Goal: Task Accomplishment & Management: Manage account settings

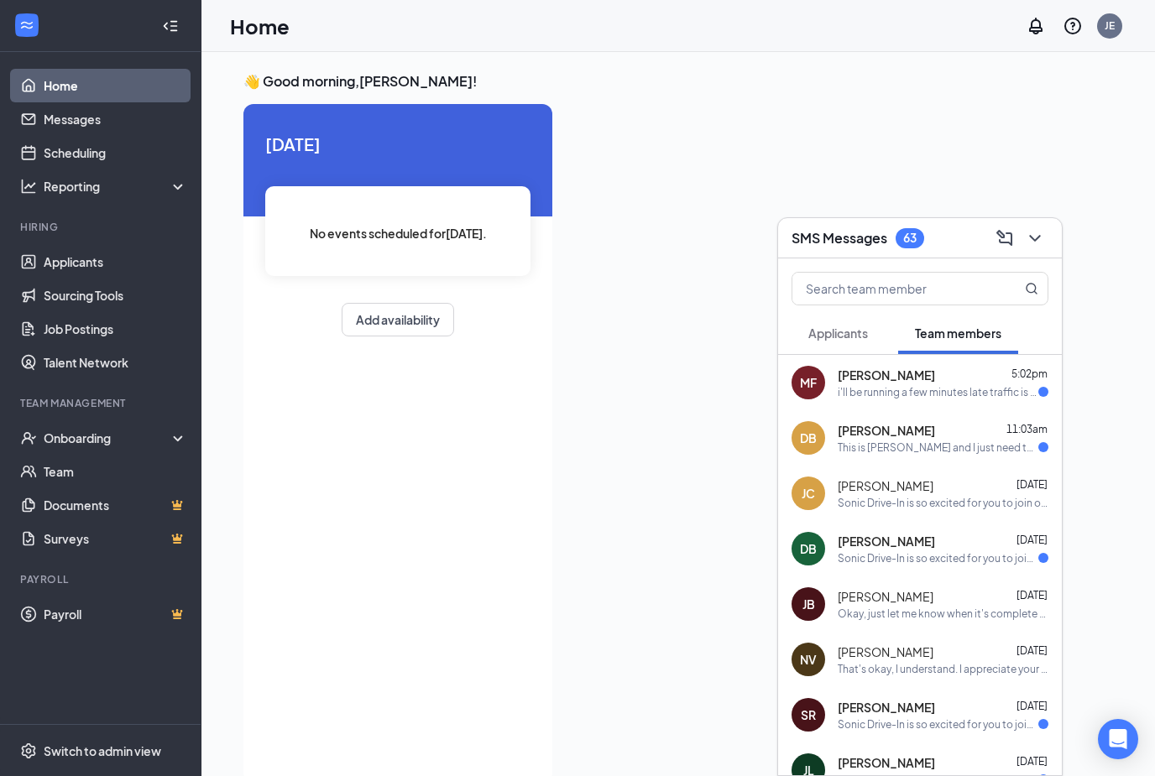
click at [875, 398] on div "i'll be running a few minutes late traffic is bad rn in [GEOGRAPHIC_DATA]" at bounding box center [937, 392] width 201 height 14
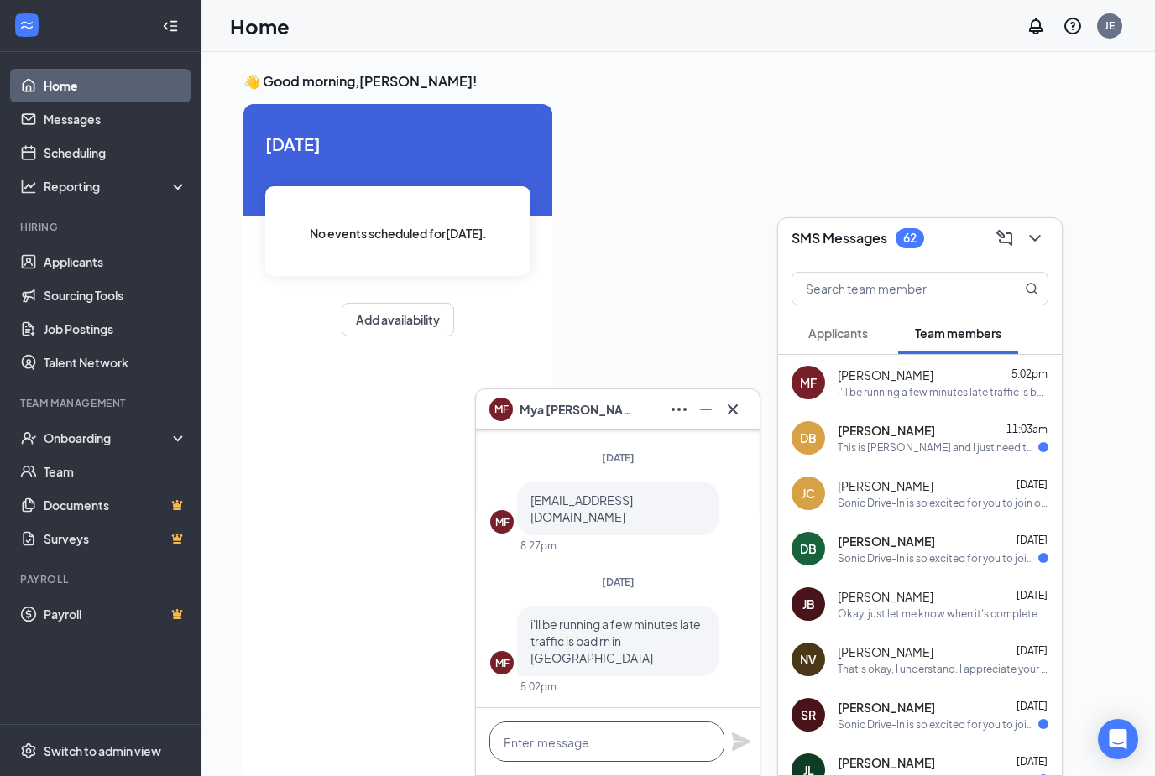
click at [644, 743] on textarea at bounding box center [606, 742] width 235 height 40
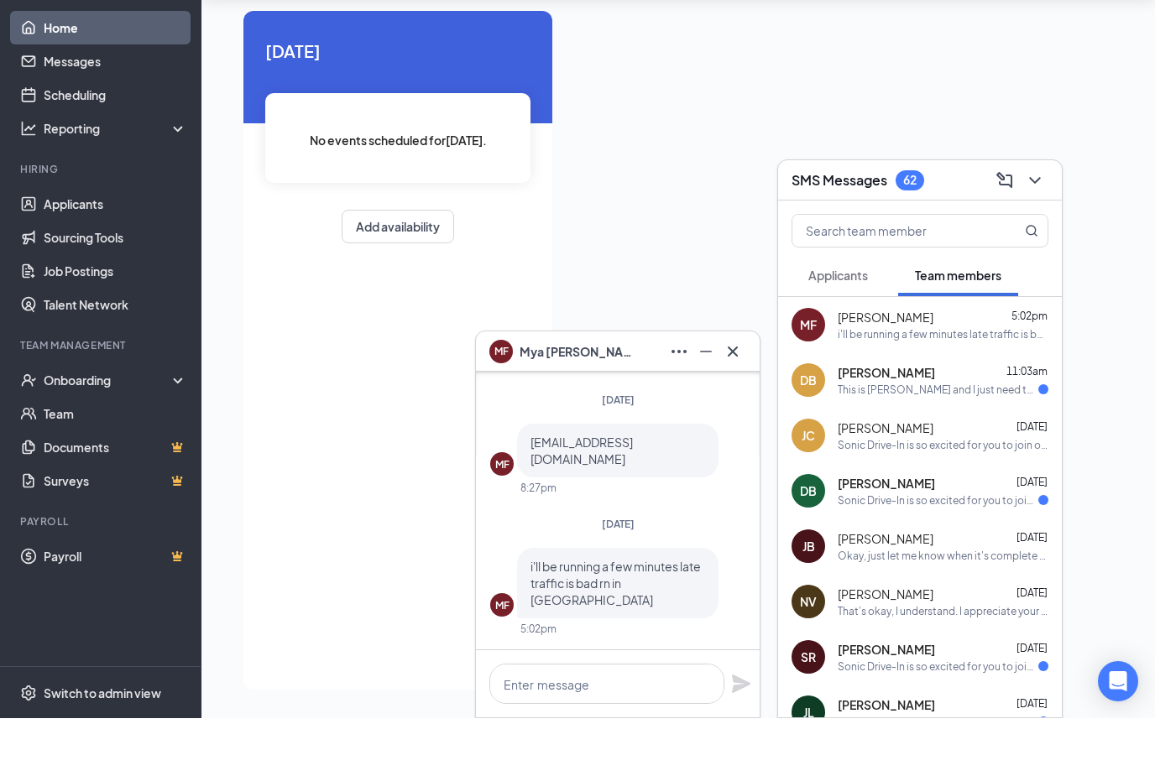
click at [853, 312] on button "Applicants" at bounding box center [837, 333] width 93 height 42
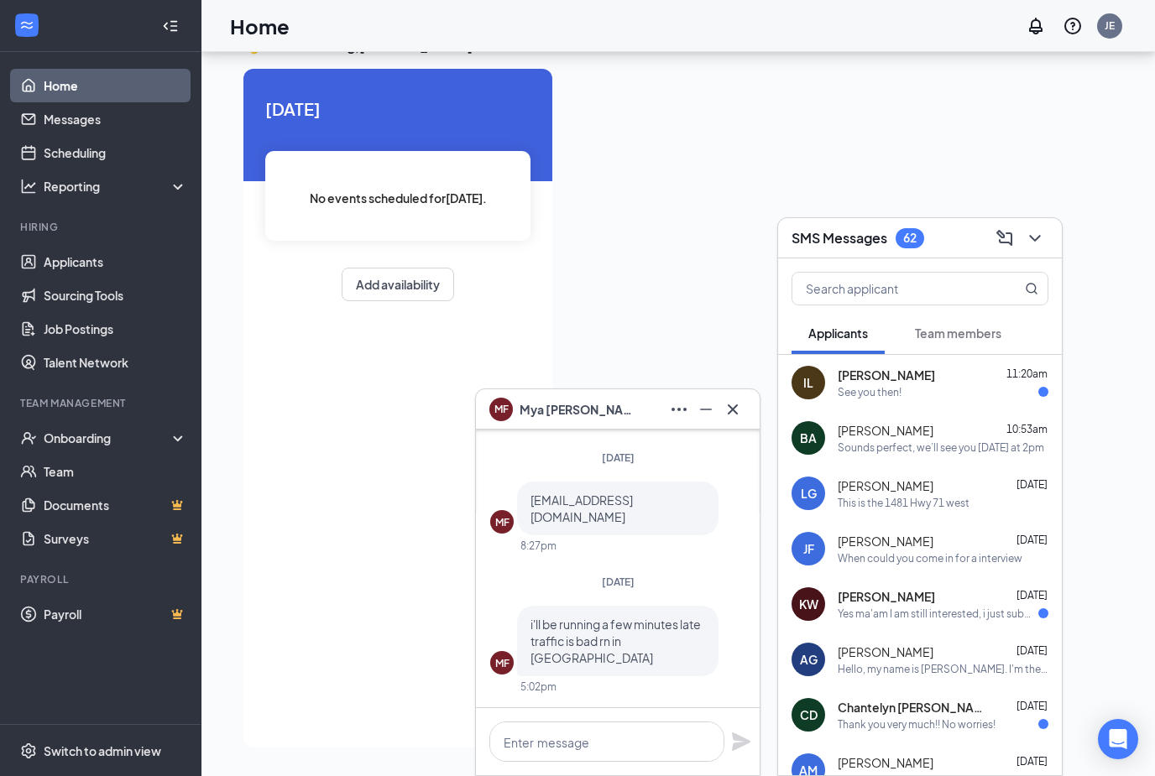
click at [876, 404] on div "IL [PERSON_NAME] 11:20am See you then!" at bounding box center [920, 382] width 284 height 55
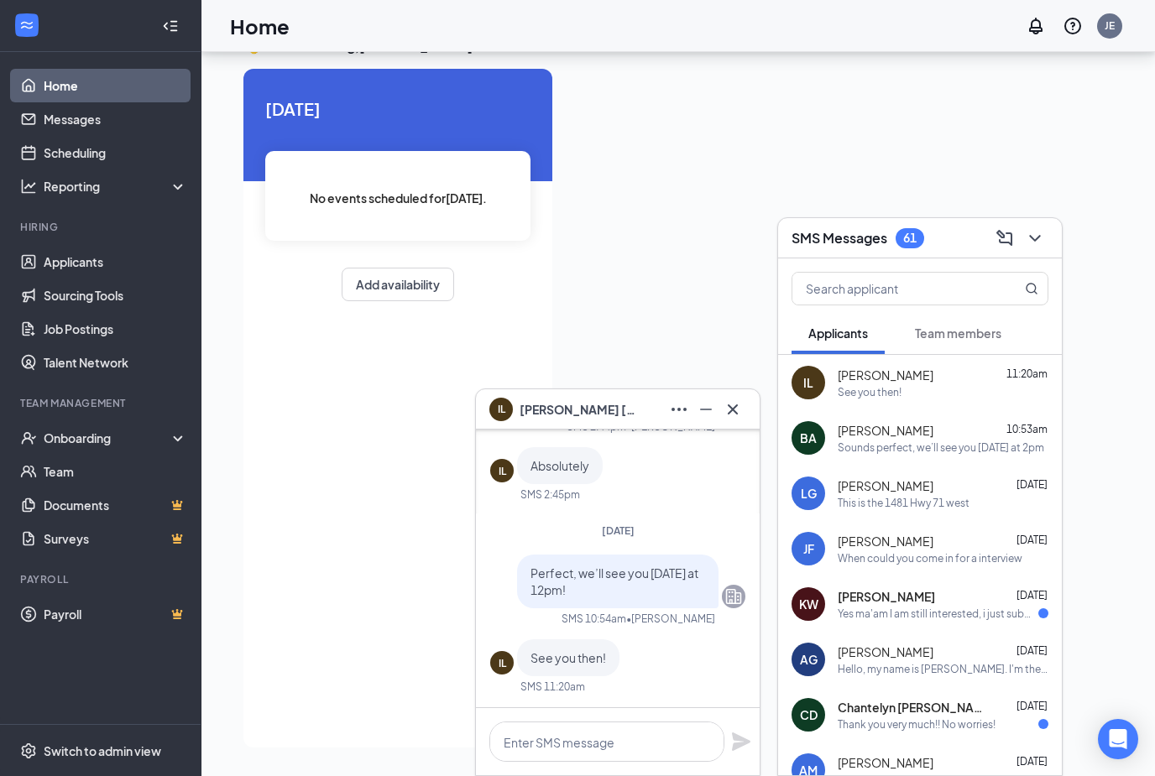
click at [573, 666] on div "See you then!" at bounding box center [568, 657] width 102 height 37
click at [434, 304] on div "[DATE] No events scheduled for [DATE] . Add availability" at bounding box center [397, 408] width 309 height 679
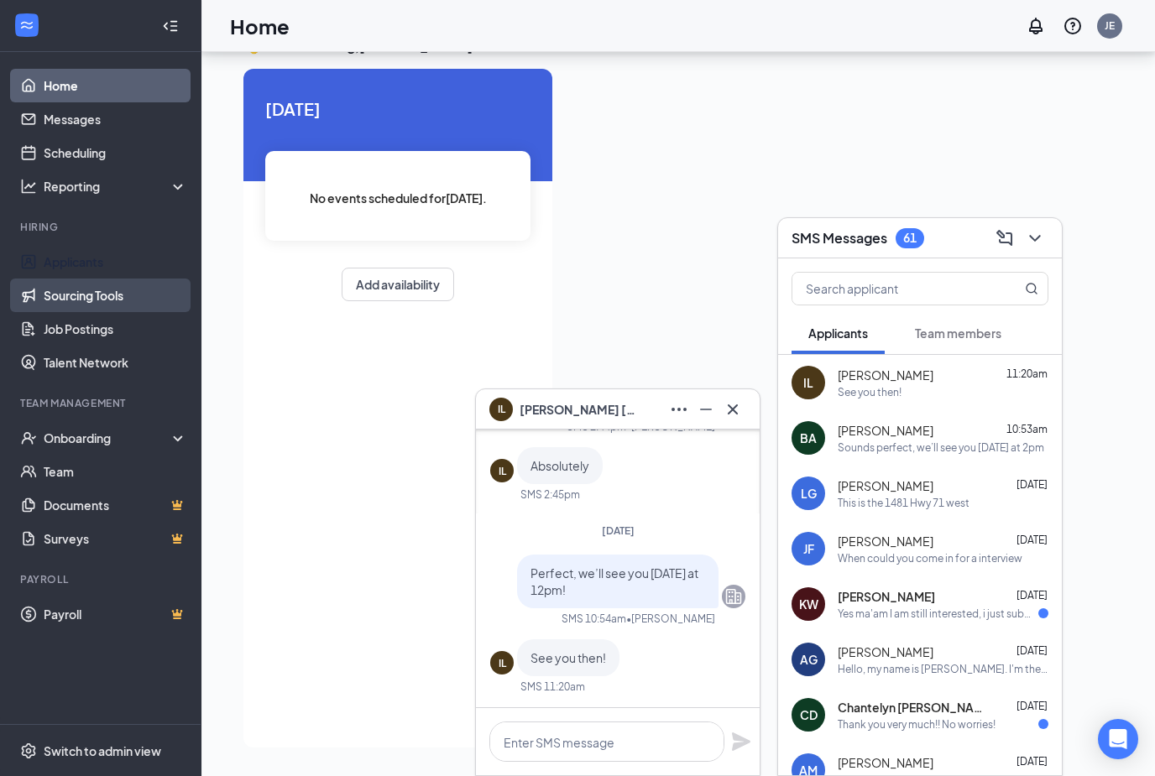
click at [100, 245] on link "Applicants" at bounding box center [115, 262] width 143 height 34
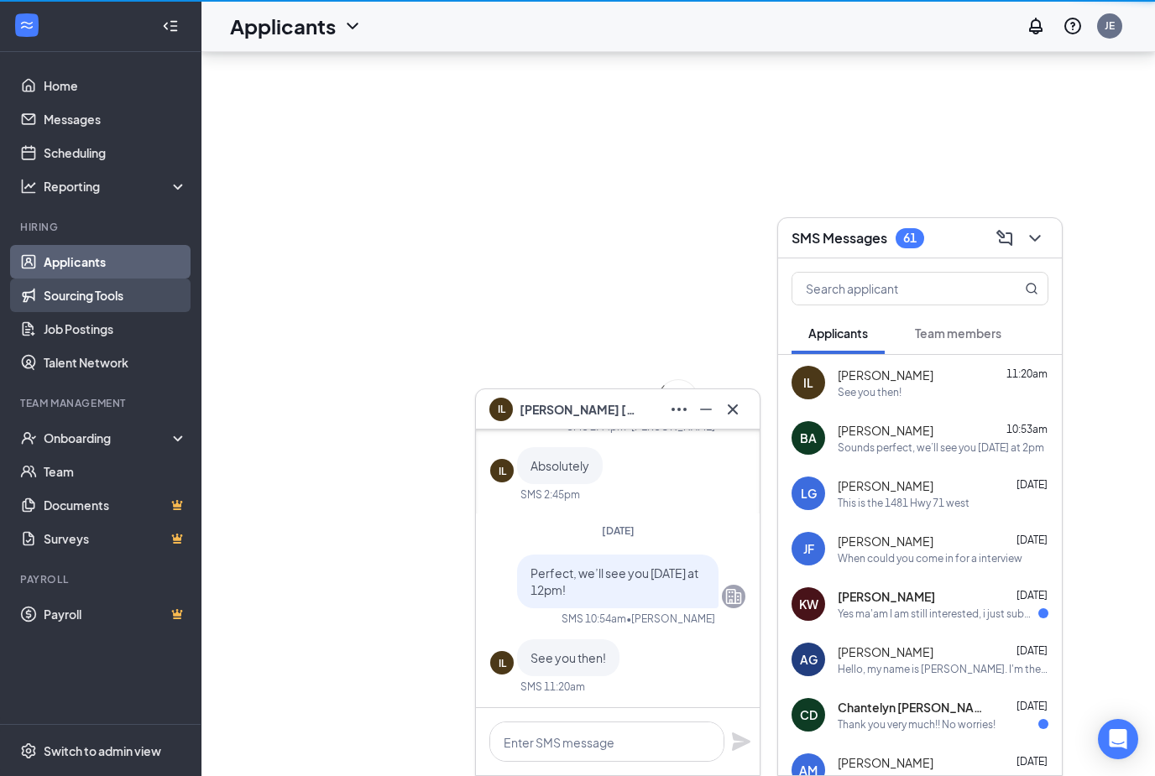
scroll to position [54, 0]
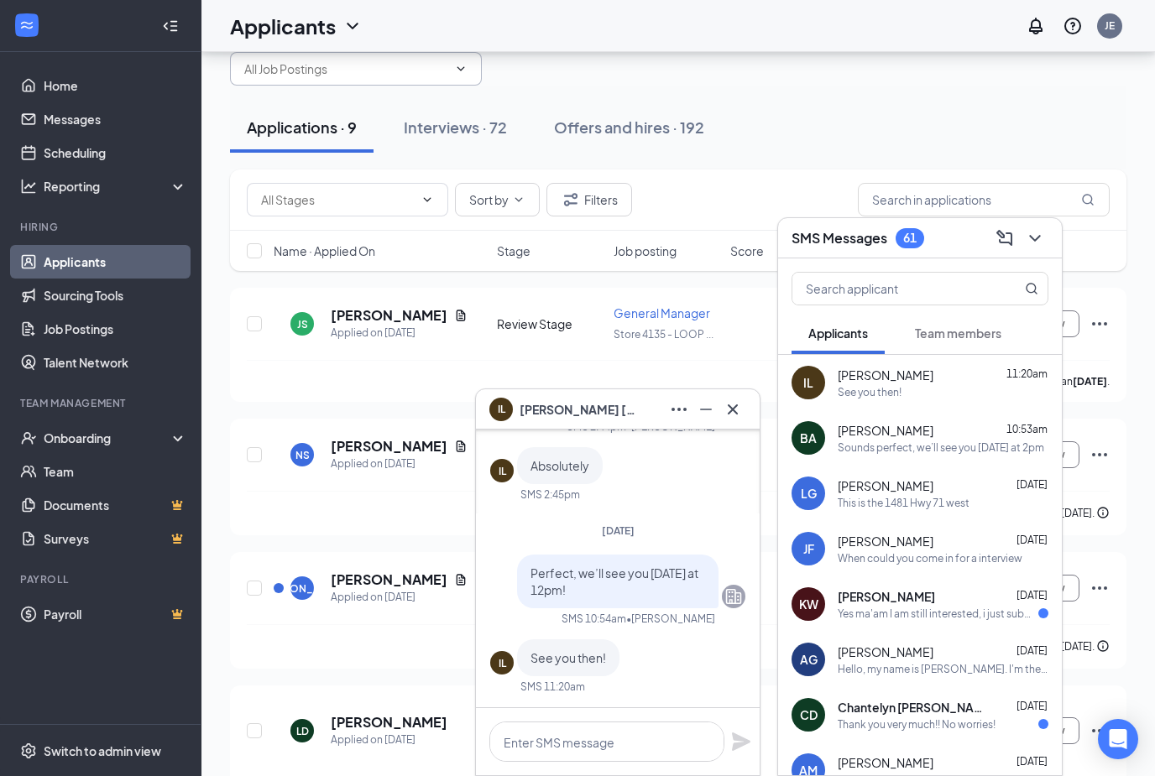
click at [471, 63] on span at bounding box center [356, 69] width 252 height 34
click at [461, 69] on icon "ChevronDown" at bounding box center [460, 68] width 13 height 13
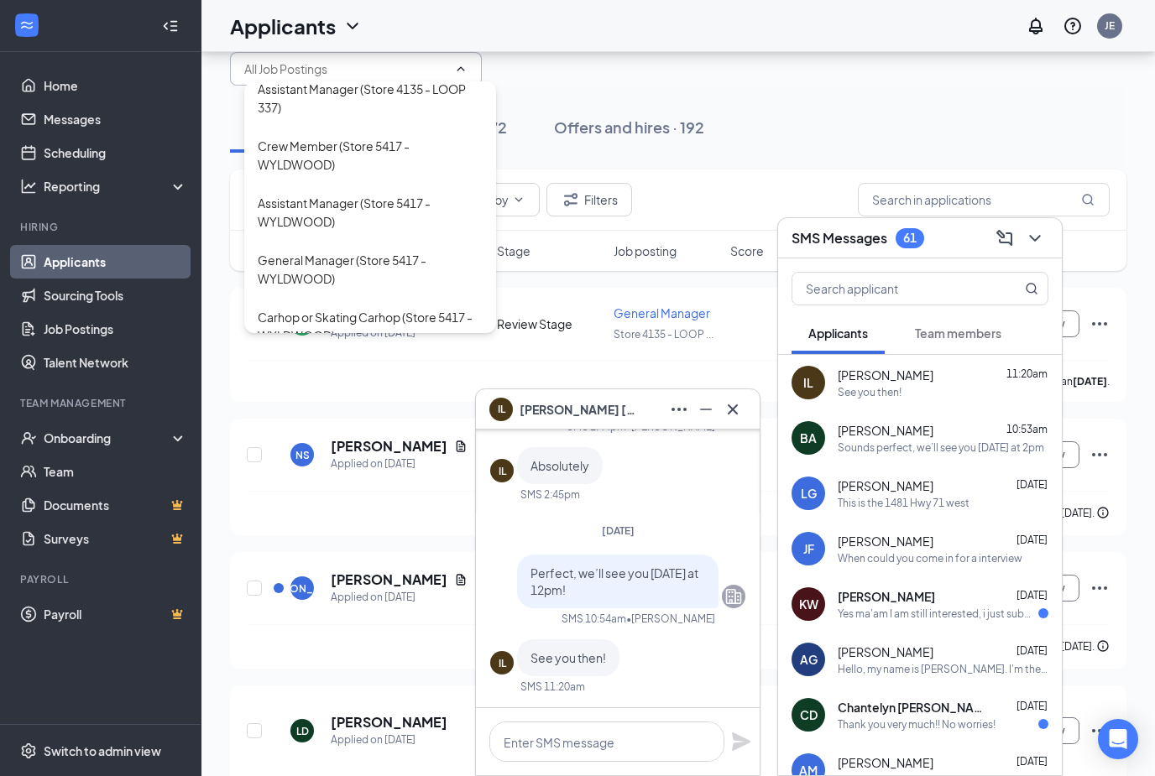
scroll to position [340, 0]
click at [567, 106] on button "Offers and hires · 192" at bounding box center [629, 127] width 184 height 50
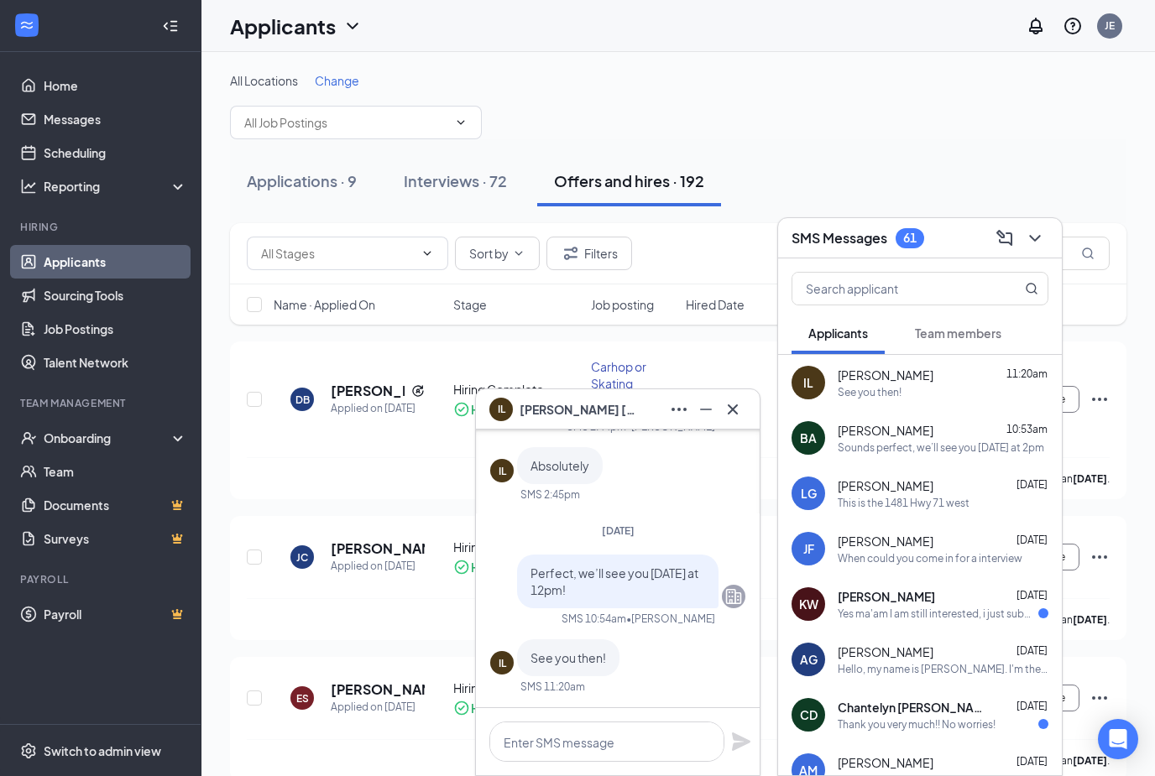
click at [336, 86] on span "Change" at bounding box center [337, 80] width 44 height 15
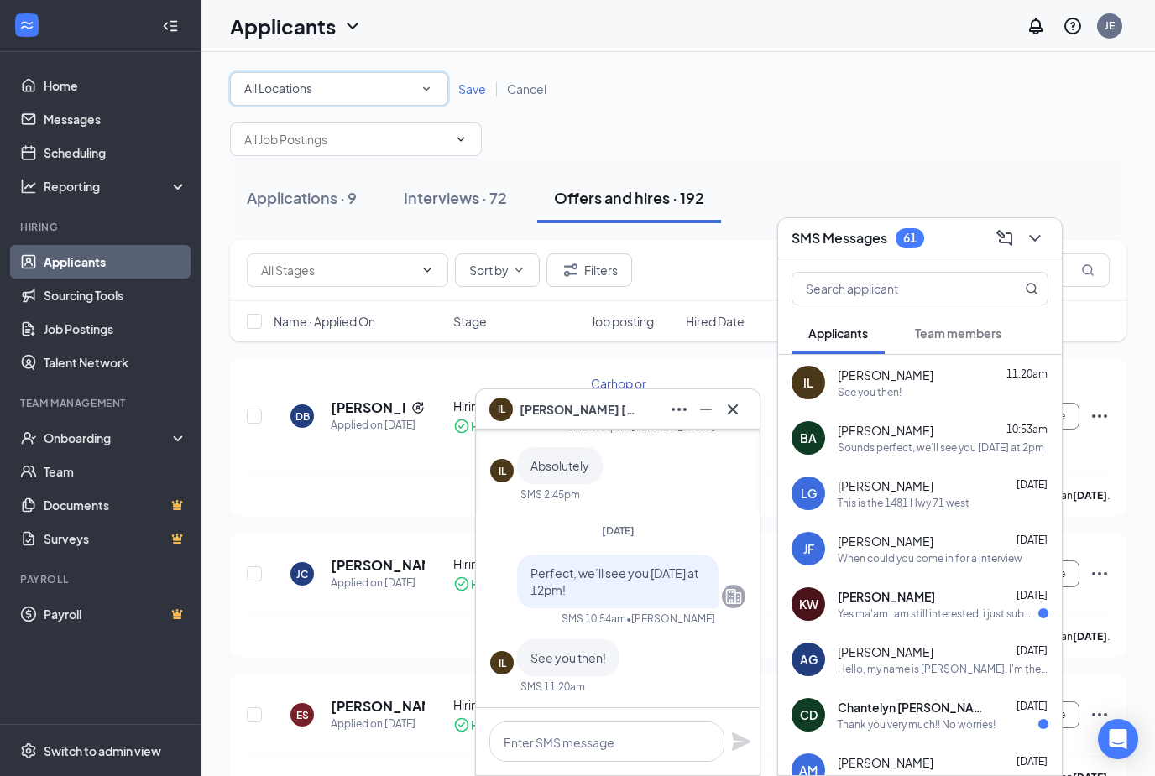
click at [423, 88] on icon "SmallChevronDown" at bounding box center [426, 88] width 15 height 15
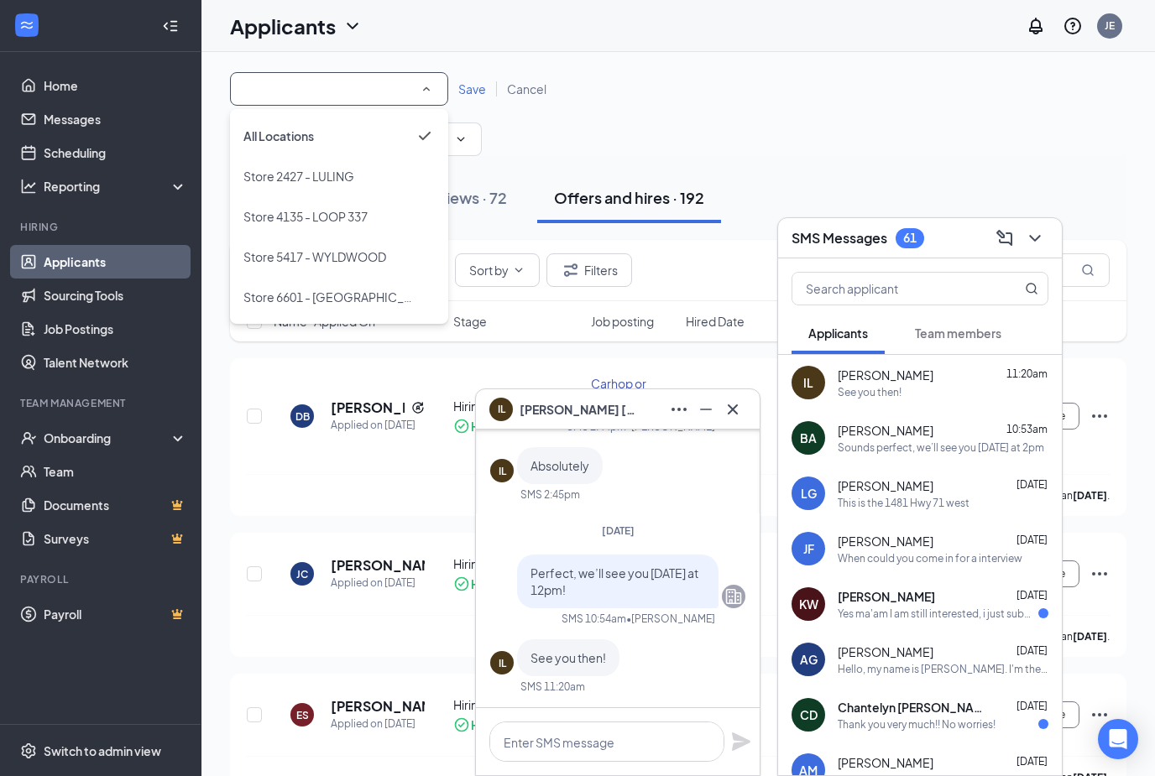
click at [556, 124] on div "All Locations All Locations Save Cancel Assistant Manager (Store 2427 - LULING)…" at bounding box center [678, 114] width 896 height 84
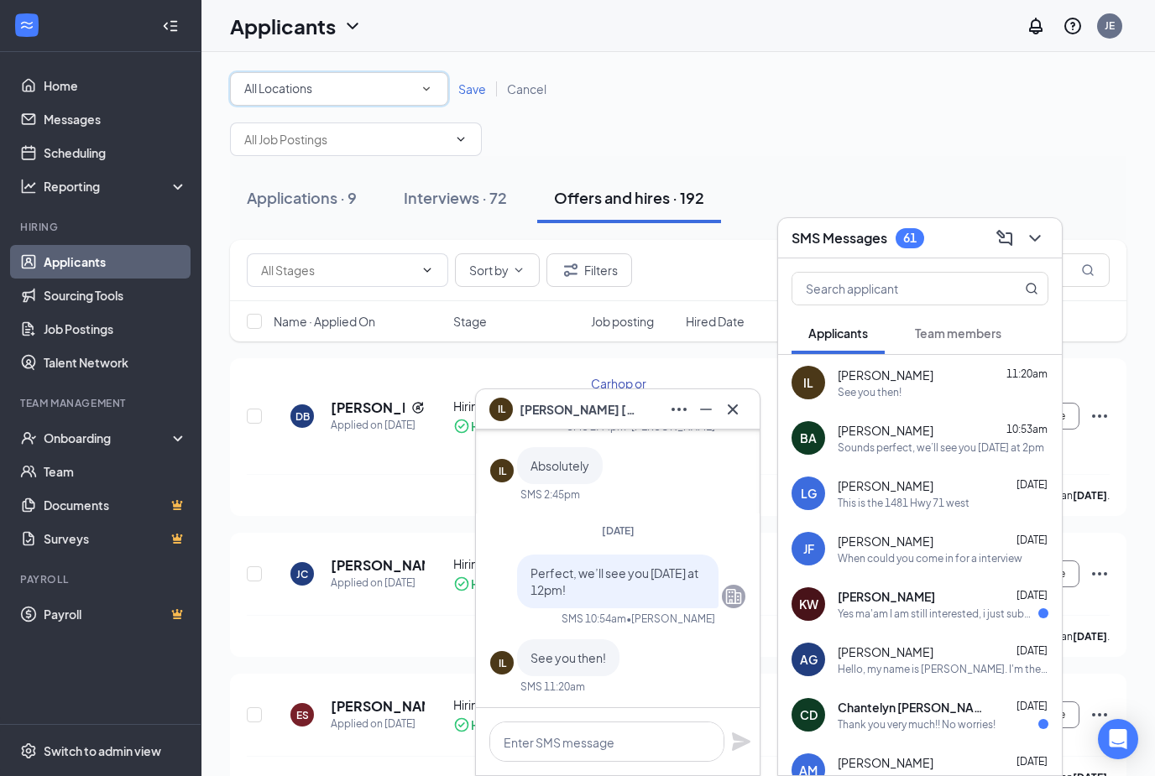
click at [434, 83] on div "All Locations All Locations" at bounding box center [339, 89] width 218 height 34
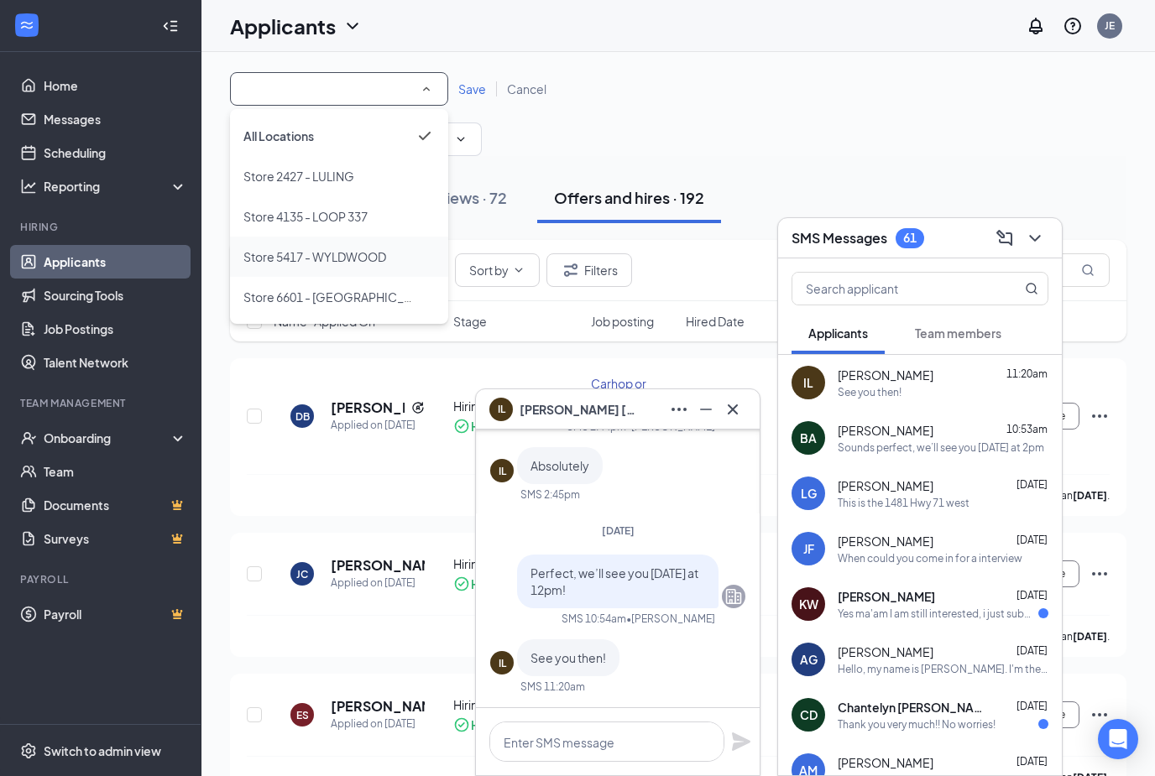
click at [367, 253] on span "Store 5417 - WYLDWOOD" at bounding box center [314, 256] width 143 height 15
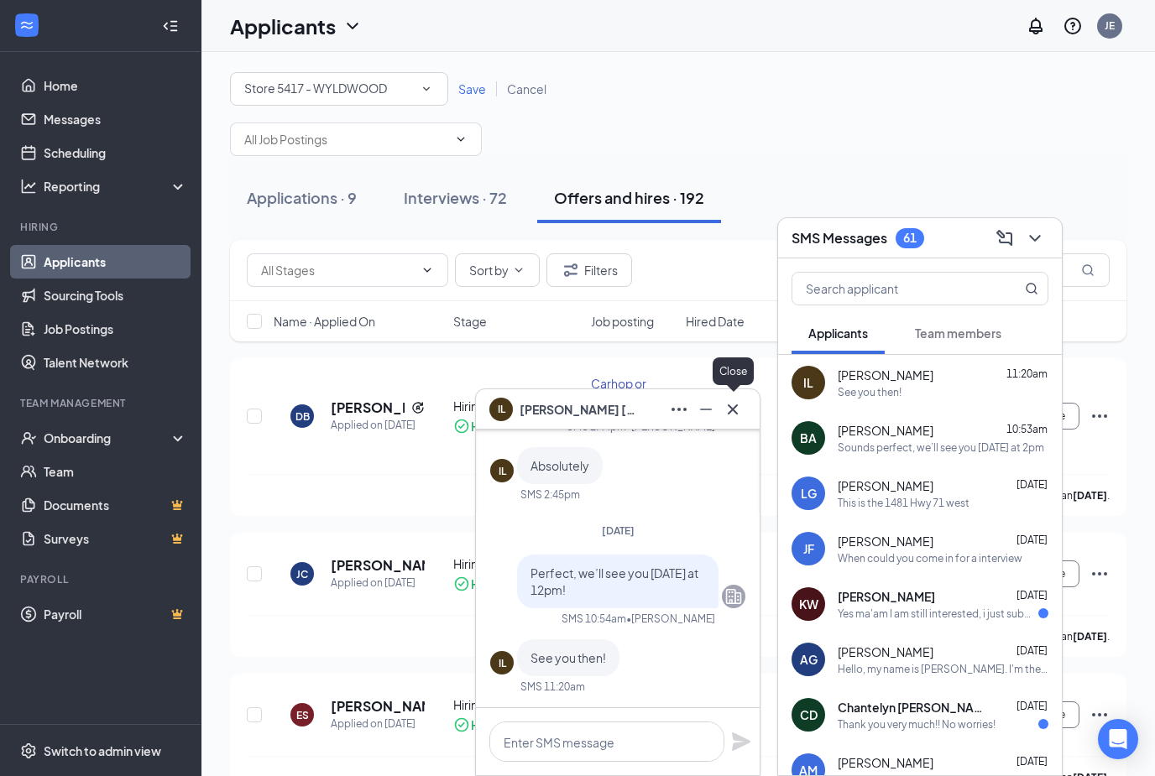
click at [734, 411] on icon "Cross" at bounding box center [733, 409] width 10 height 10
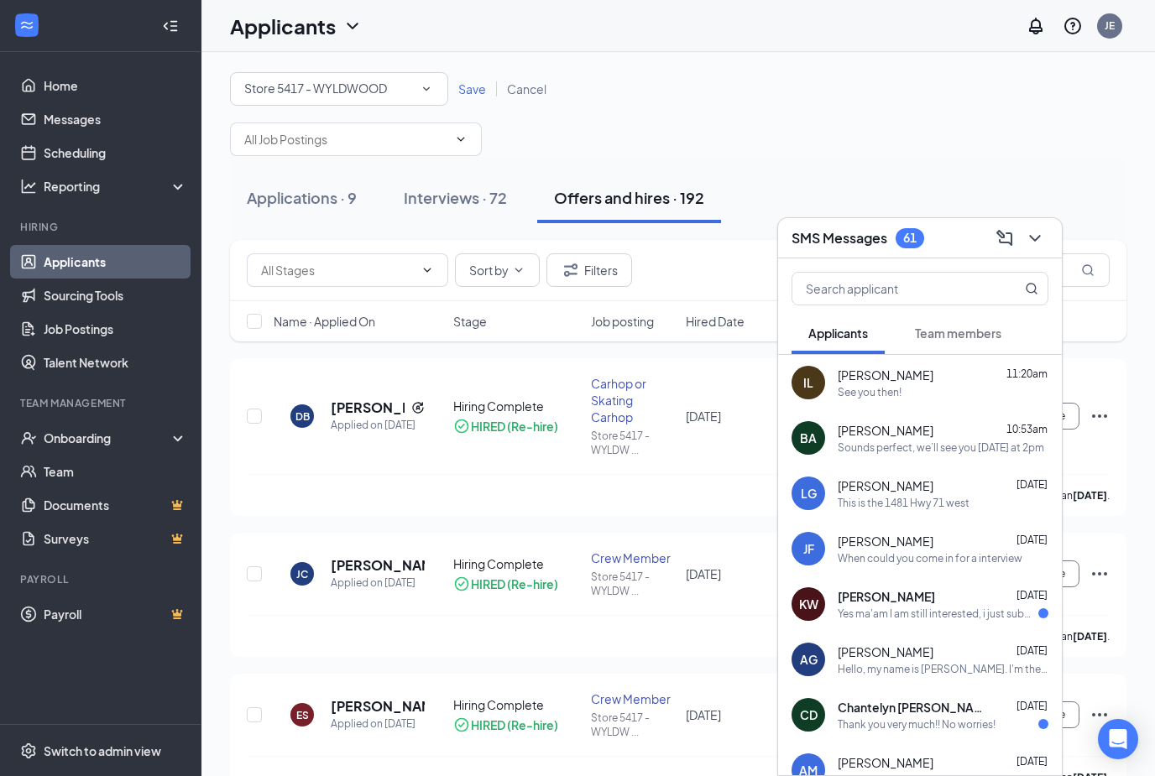
click at [1016, 164] on div "Applications · 9 Interviews · 72 Offers and hires · 192" at bounding box center [678, 198] width 896 height 84
click at [1034, 248] on button at bounding box center [1034, 238] width 27 height 27
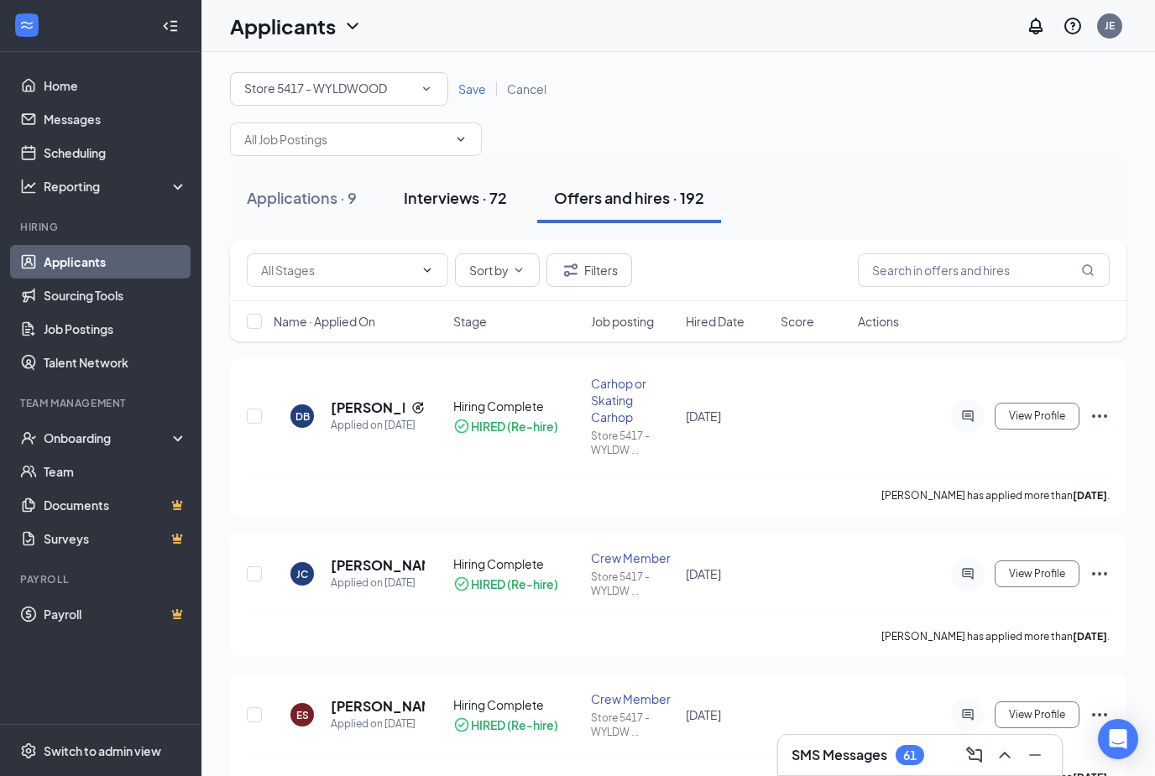
click at [476, 206] on div "Interviews · 72" at bounding box center [455, 197] width 103 height 21
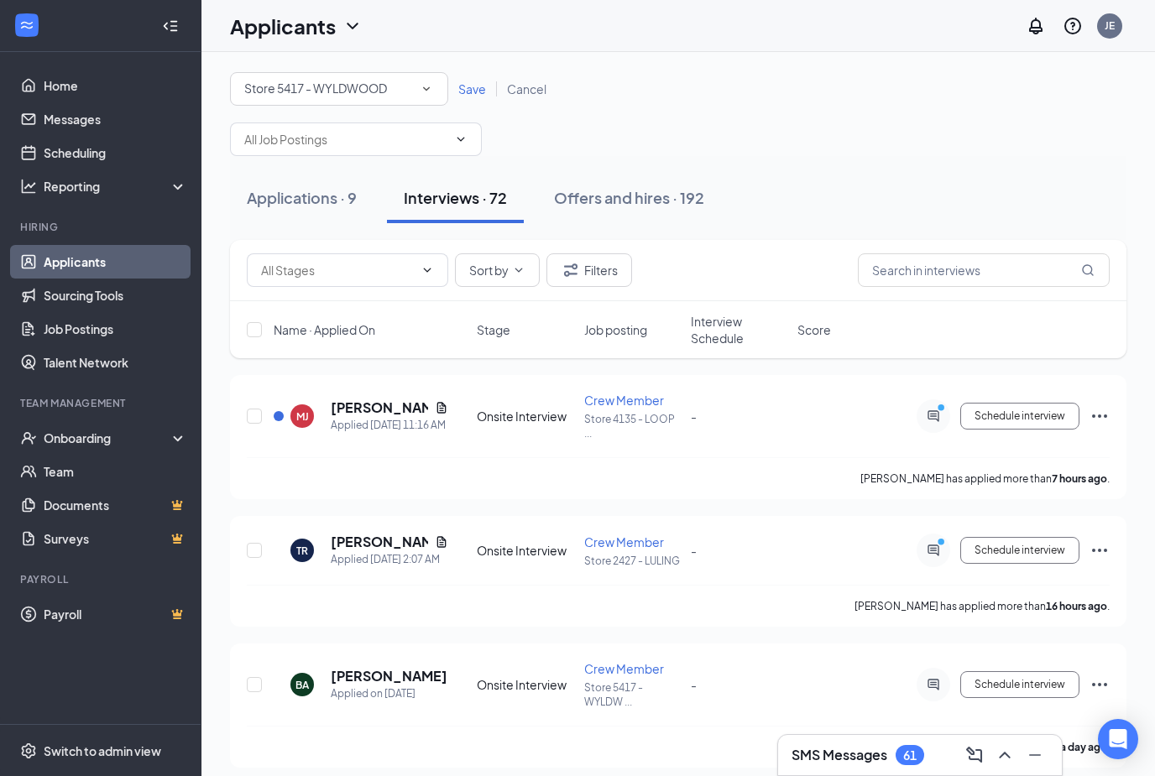
click at [482, 91] on span "Save" at bounding box center [472, 88] width 28 height 15
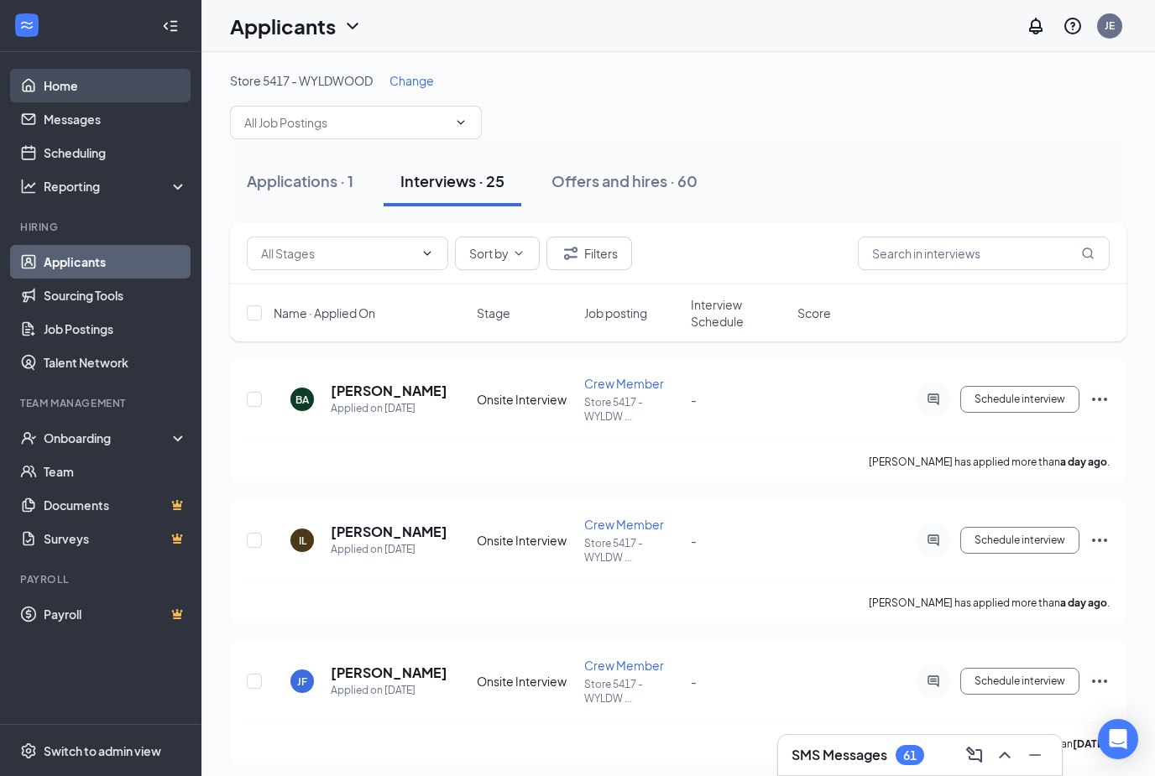
click at [92, 101] on link "Home" at bounding box center [115, 86] width 143 height 34
